Goal: Task Accomplishment & Management: Use online tool/utility

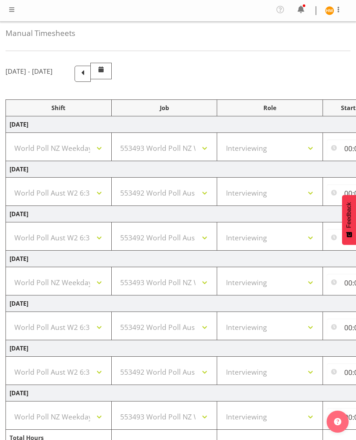
select select "41604"
select select "10527"
select select "47"
select select "56692"
select select "10499"
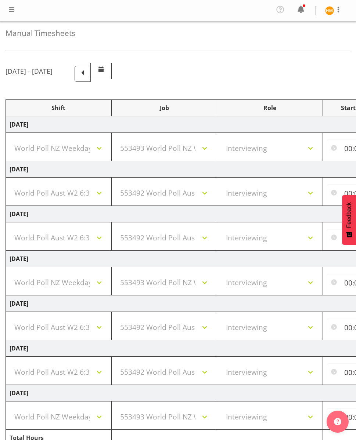
select select "47"
select select "56692"
select select "10499"
select select "47"
select select "41604"
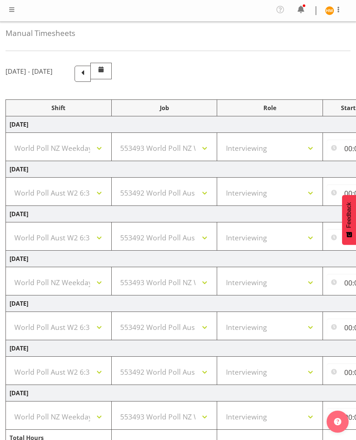
select select "10527"
select select "47"
select select "56692"
select select "10499"
select select "47"
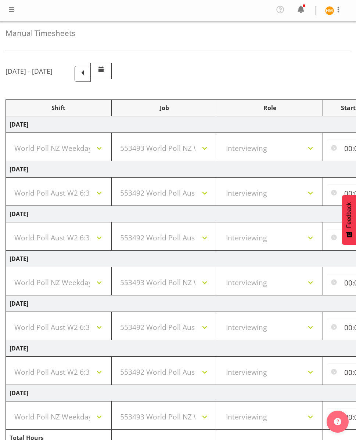
select select "56692"
select select "10499"
select select "47"
select select "41604"
select select "10527"
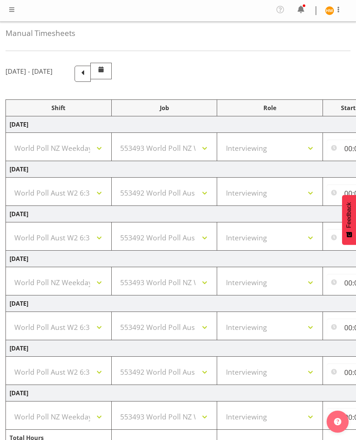
select select "47"
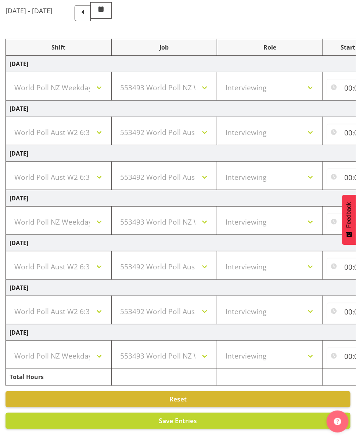
scroll to position [65, 0]
